Goal: Task Accomplishment & Management: Complete application form

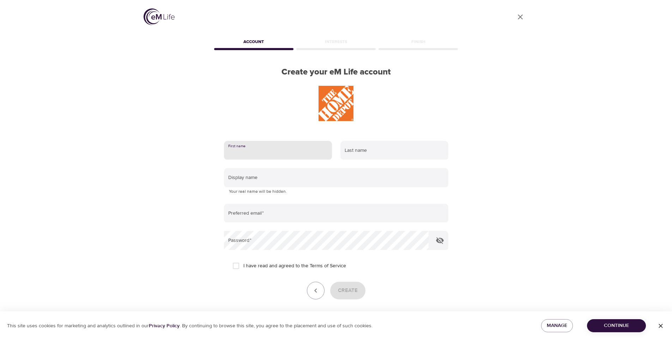
click at [254, 155] on input "text" at bounding box center [278, 150] width 108 height 19
type input "[PERSON_NAME]"
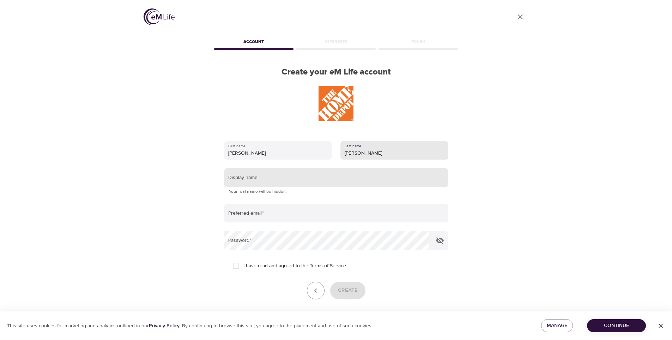
type input "[PERSON_NAME]"
click at [290, 178] on input "text" at bounding box center [336, 177] width 224 height 19
type input "d"
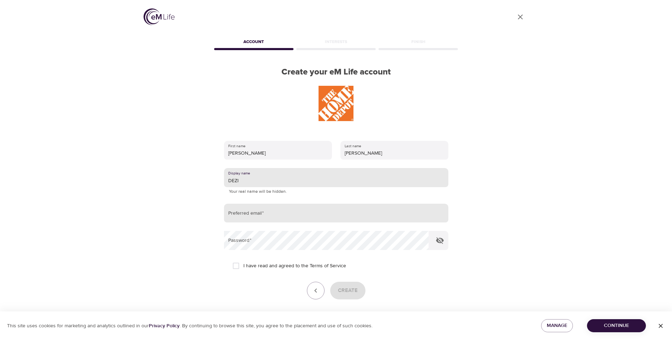
type input "DEZI"
click at [269, 213] on input "email" at bounding box center [336, 212] width 224 height 19
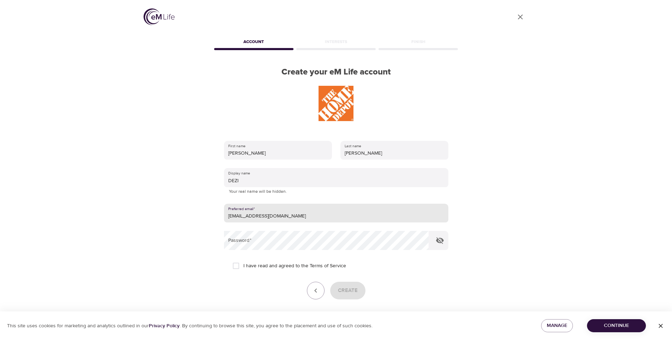
type input "[EMAIL_ADDRESS][DOMAIN_NAME]"
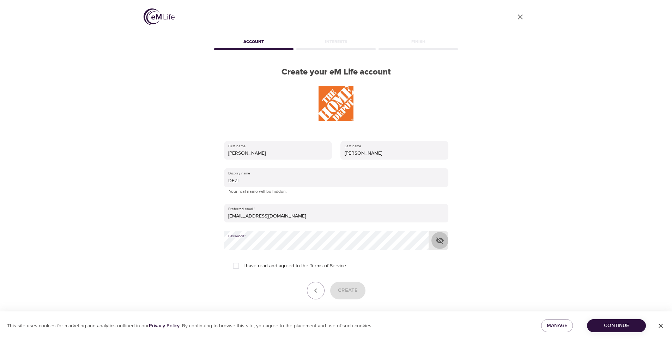
click at [440, 242] on icon "button" at bounding box center [440, 240] width 8 height 7
click at [211, 249] on div "User Profile Account Interests Finish Create your eM Life account First name [P…" at bounding box center [336, 170] width 402 height 340
click at [236, 265] on input "I have read and agreed to the Terms of Service" at bounding box center [235, 265] width 15 height 15
checkbox input "true"
click at [342, 293] on span "Create" at bounding box center [348, 290] width 20 height 9
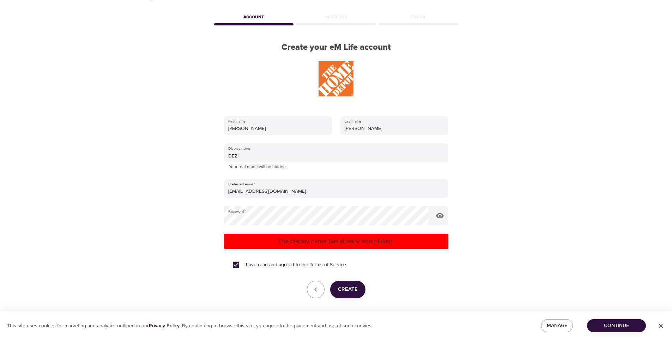
scroll to position [50, 0]
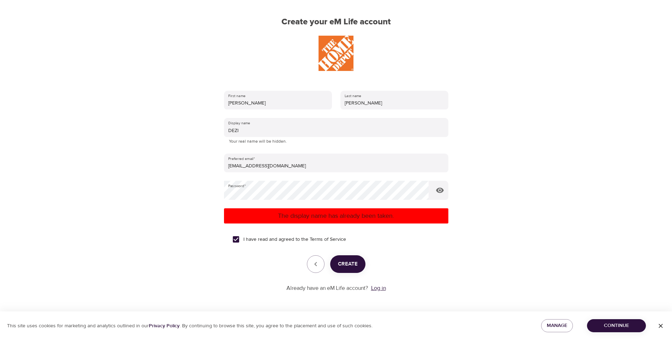
click at [378, 286] on link "Log in" at bounding box center [378, 287] width 15 height 7
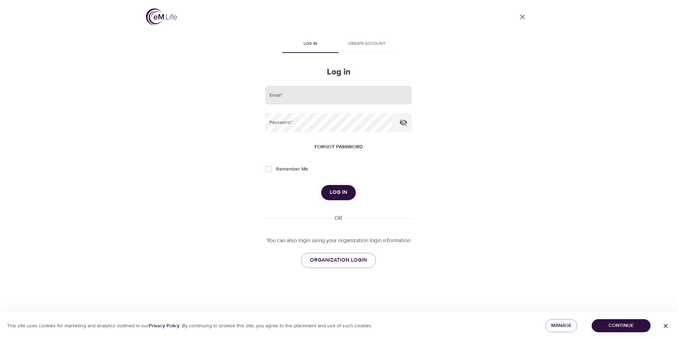
click at [287, 95] on input "email" at bounding box center [338, 95] width 147 height 19
type input "ddixon341@yahoo.com"
click at [321, 185] on button "Log in" at bounding box center [338, 192] width 35 height 15
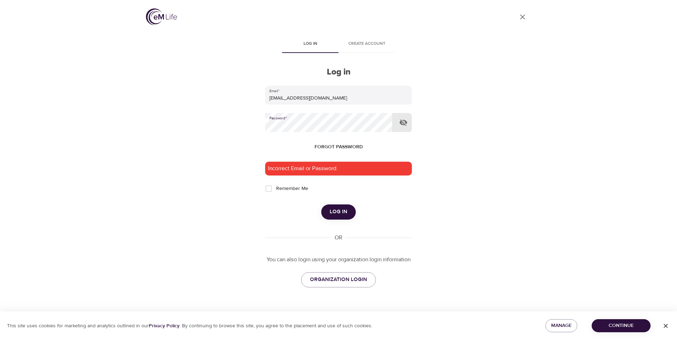
click at [245, 121] on div "User Profile Log in Create account Log in Email   * ddixon341@yahoo.com Passwor…" at bounding box center [339, 170] width 402 height 340
click at [321, 204] on button "Log in" at bounding box center [338, 211] width 35 height 15
click at [254, 125] on div "User Profile Log in Create account Log in Email   * ddixon341@yahoo.com Passwor…" at bounding box center [339, 170] width 402 height 340
click at [258, 123] on div "User Profile Log in Create account Log in Email   * ddixon341@yahoo.com Passwor…" at bounding box center [339, 170] width 402 height 340
click at [321, 204] on button "Log in" at bounding box center [338, 211] width 35 height 15
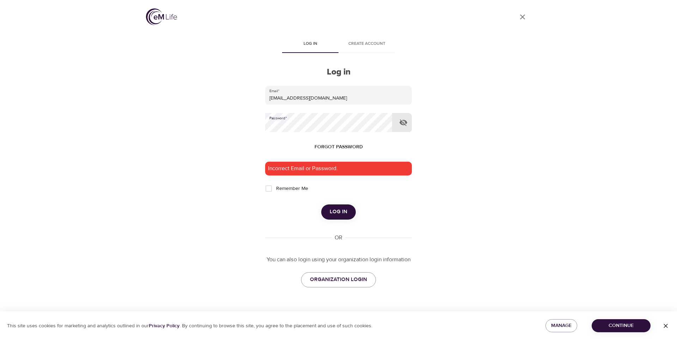
click at [213, 132] on div "User Profile Log in Create account Log in Email   * ddixon341@yahoo.com Passwor…" at bounding box center [339, 170] width 402 height 340
click at [321, 204] on button "Log in" at bounding box center [338, 211] width 35 height 15
